Goal: Check status: Check status

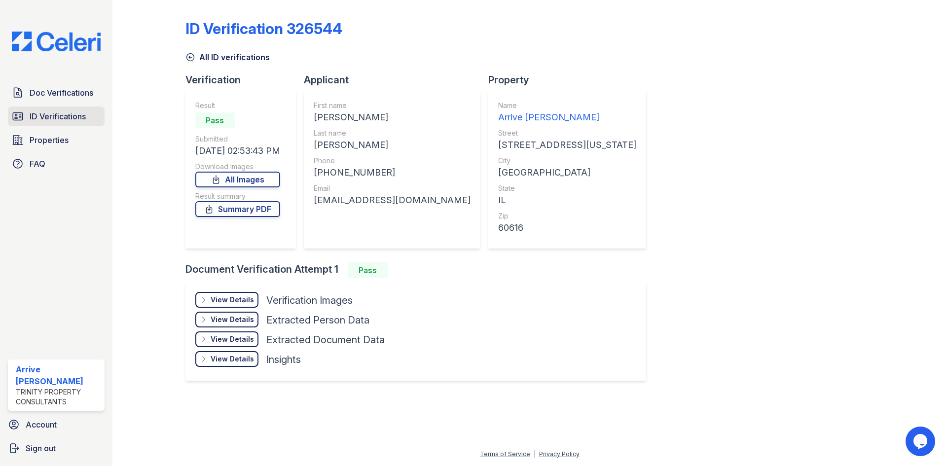
click at [41, 117] on span "ID Verifications" at bounding box center [58, 116] width 56 height 12
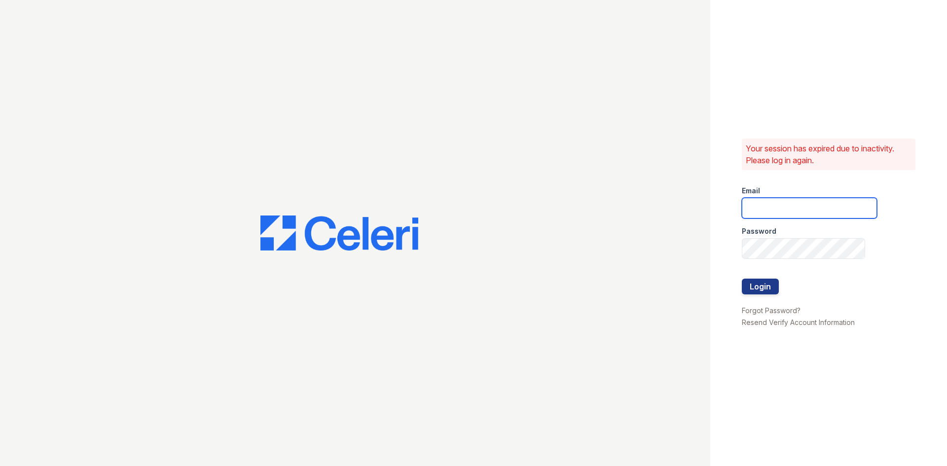
type input "arrivelex@trinity-pm.com"
click at [769, 281] on button "Login" at bounding box center [760, 287] width 37 height 16
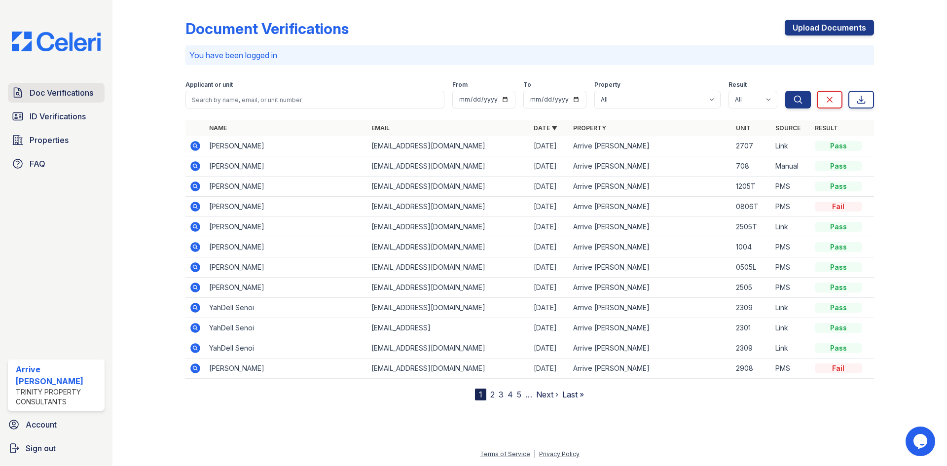
click at [56, 93] on span "Doc Verifications" at bounding box center [62, 93] width 64 height 12
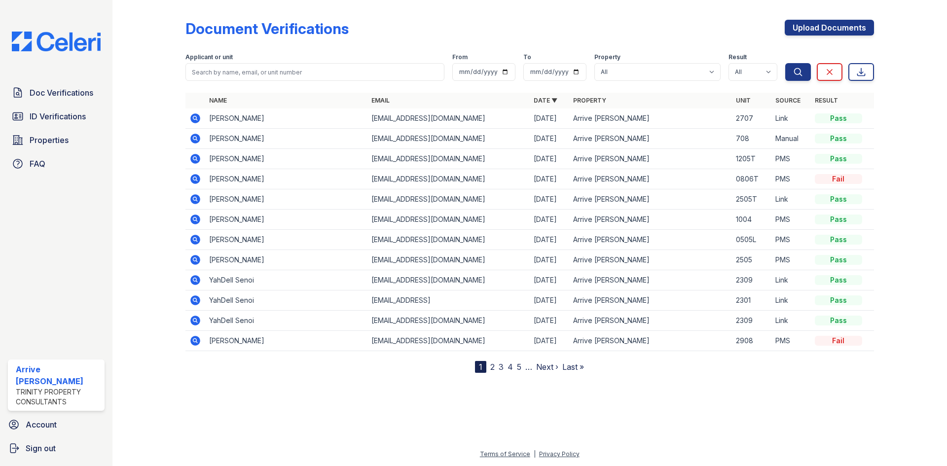
click at [194, 119] on icon at bounding box center [195, 118] width 12 height 12
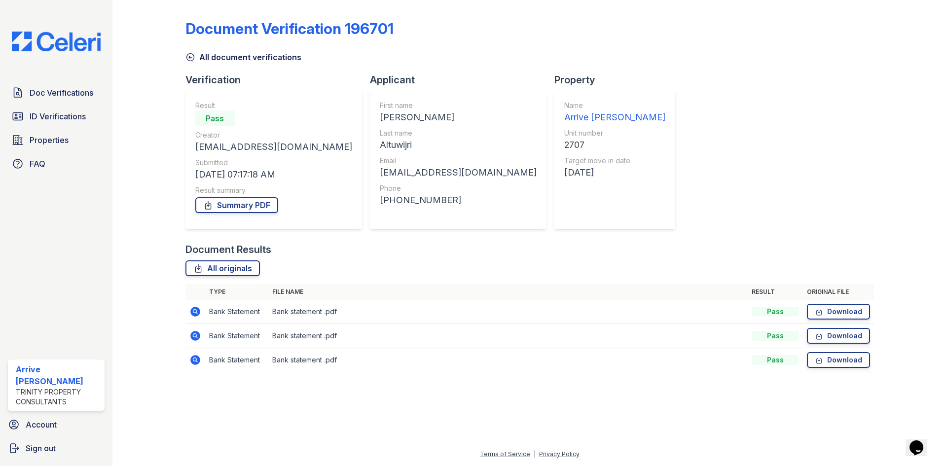
click at [195, 312] on icon at bounding box center [194, 311] width 2 height 2
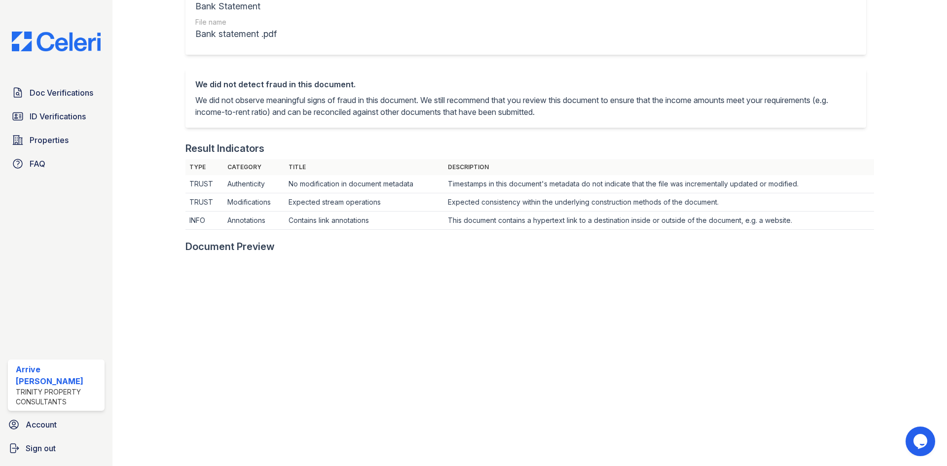
scroll to position [197, 0]
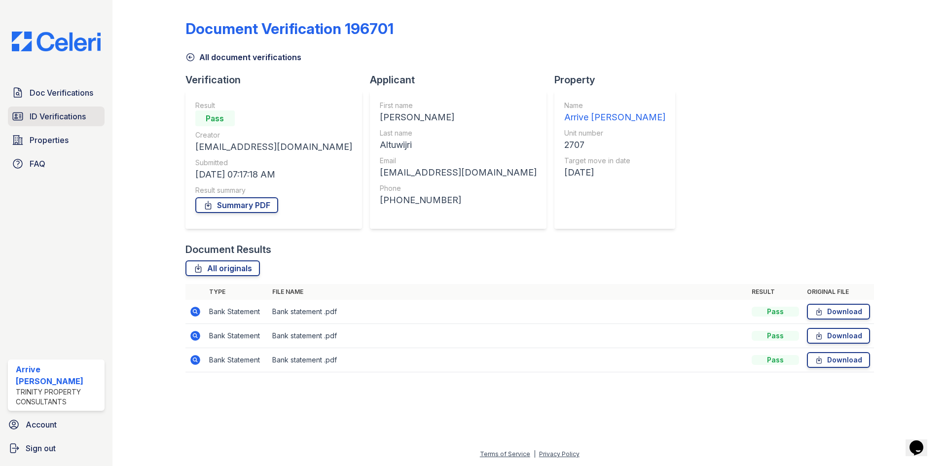
click at [36, 117] on span "ID Verifications" at bounding box center [58, 116] width 56 height 12
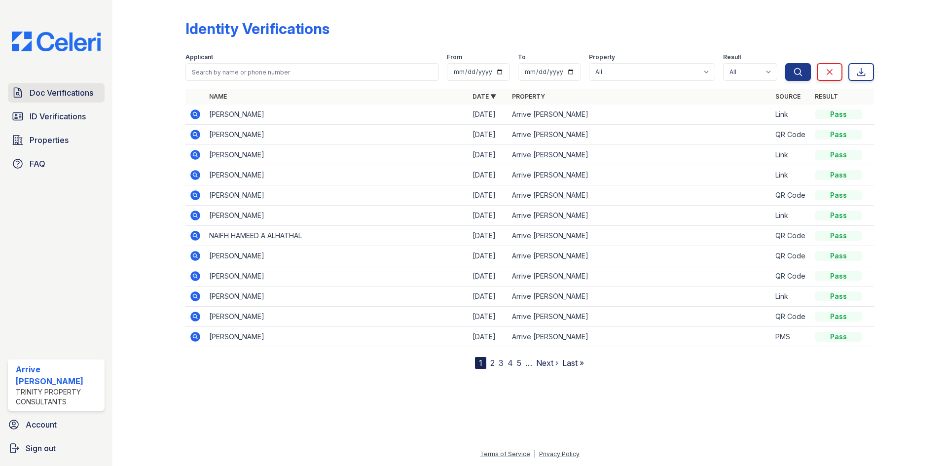
click at [32, 93] on span "Doc Verifications" at bounding box center [62, 93] width 64 height 12
